Goal: Information Seeking & Learning: Learn about a topic

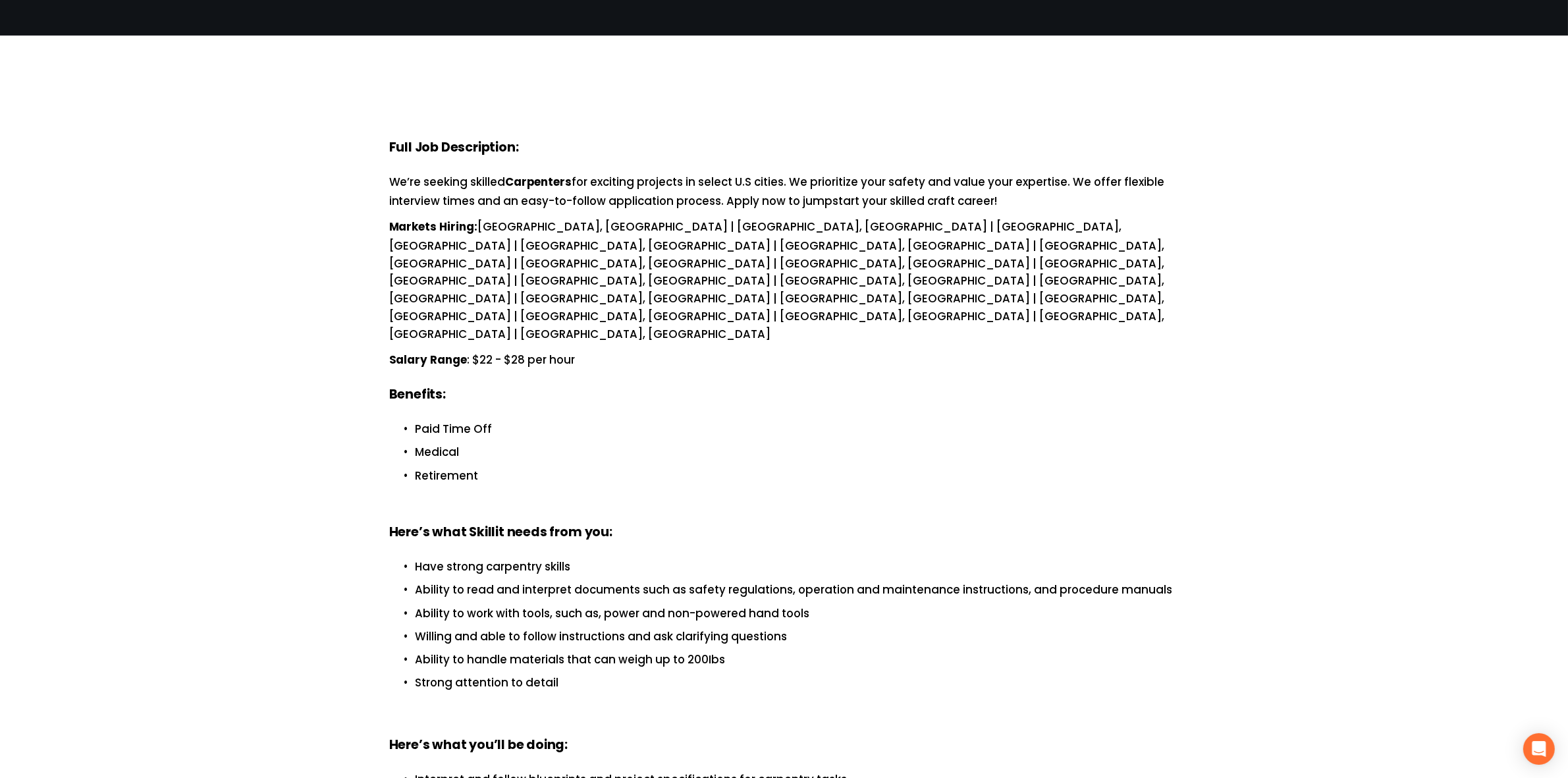
scroll to position [165, 0]
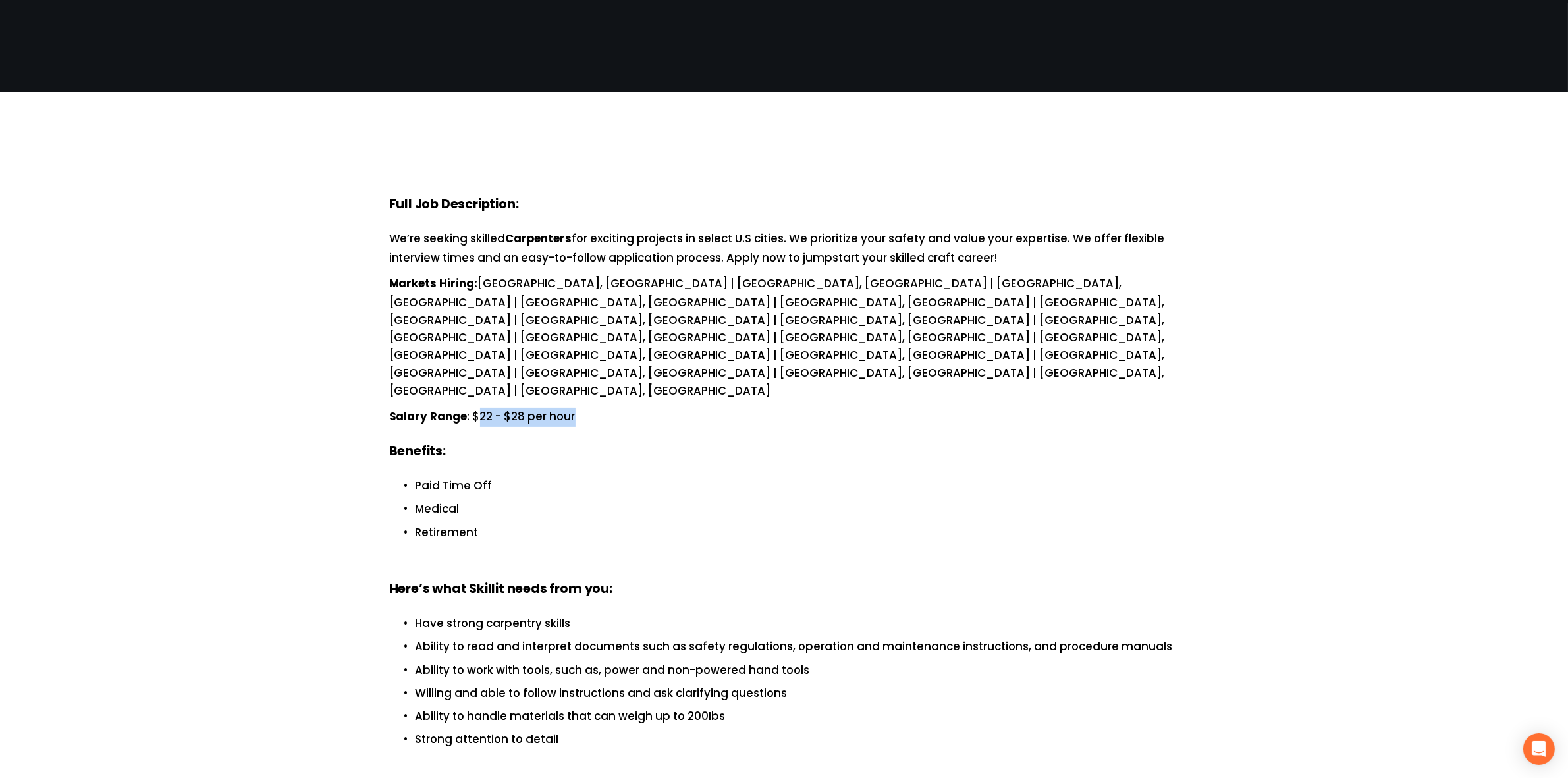
drag, startPoint x: 476, startPoint y: 328, endPoint x: 607, endPoint y: 367, distance: 136.7
click at [576, 408] on p "Salary Range : $22 - $28 per hour" at bounding box center [784, 417] width 790 height 19
